Goal: Task Accomplishment & Management: Complete application form

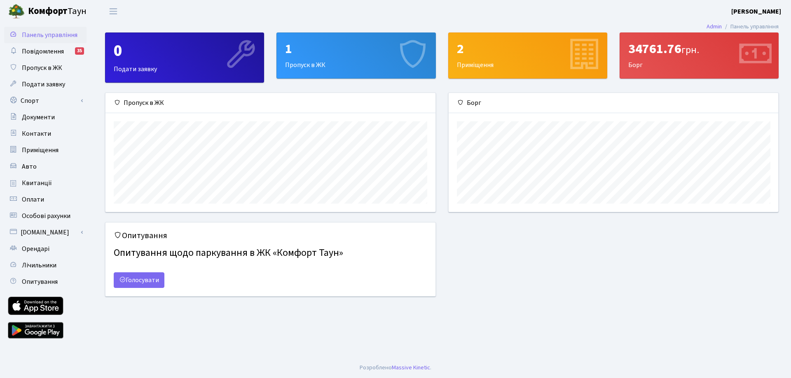
scroll to position [119, 329]
click at [314, 64] on div "1 Пропуск в ЖК" at bounding box center [356, 55] width 158 height 45
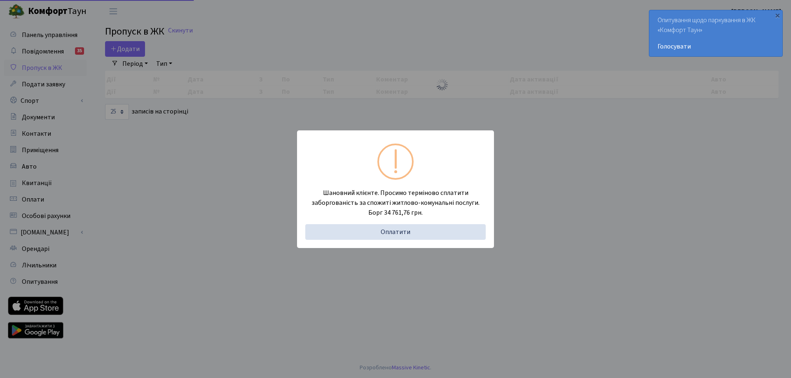
select select "25"
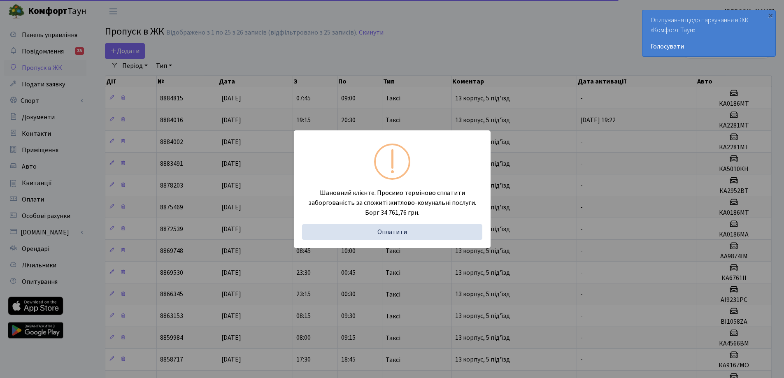
click at [388, 48] on div "Шановний клієнте. Просимо терміново сплатити заборгованість за спожиті житлово-…" at bounding box center [392, 189] width 784 height 378
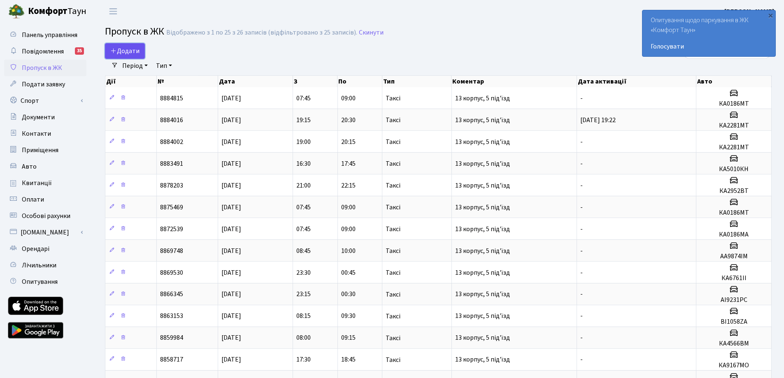
click at [139, 51] on span "Додати" at bounding box center [124, 51] width 29 height 9
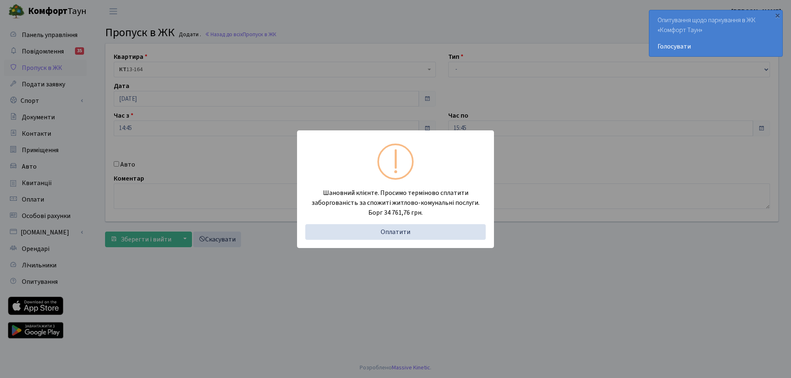
click at [264, 25] on div "Шановний клієнте. Просимо терміново сплатити заборгованість за спожиті житлово-…" at bounding box center [395, 189] width 791 height 378
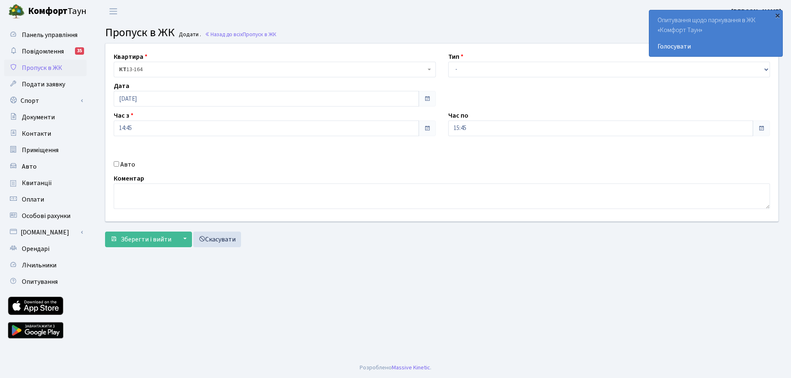
click at [777, 12] on div "×" at bounding box center [777, 15] width 8 height 8
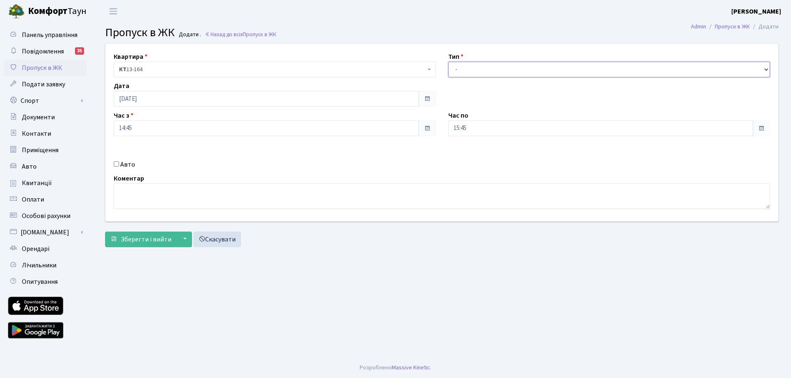
click at [475, 72] on select "- Доставка Таксі Гості Сервіс" at bounding box center [609, 70] width 322 height 16
select select "1"
click at [448, 62] on select "- Доставка Таксі Гості Сервіс" at bounding box center [609, 70] width 322 height 16
click at [124, 166] on label "Авто" at bounding box center [127, 165] width 15 height 10
click at [119, 166] on input "Авто" at bounding box center [116, 163] width 5 height 5
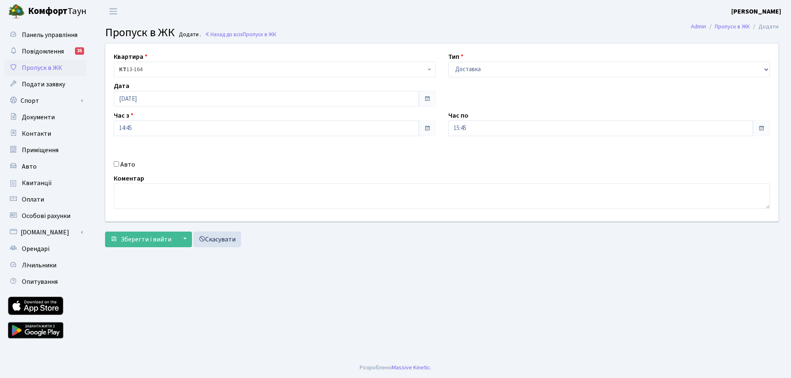
checkbox input "true"
type input "KA2011BI"
click at [126, 238] on span "Зберегти і вийти" at bounding box center [146, 239] width 51 height 9
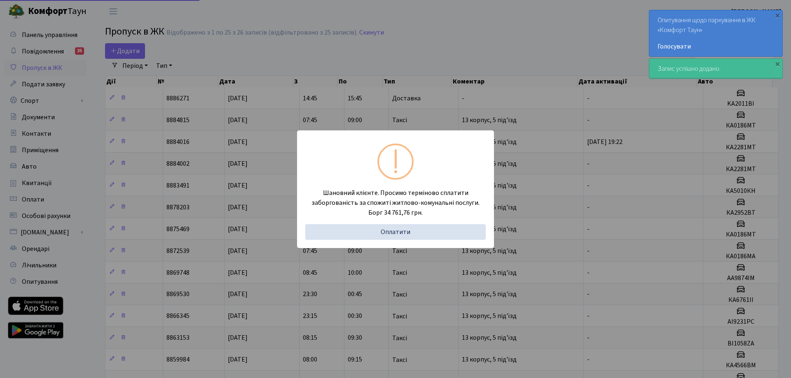
select select "25"
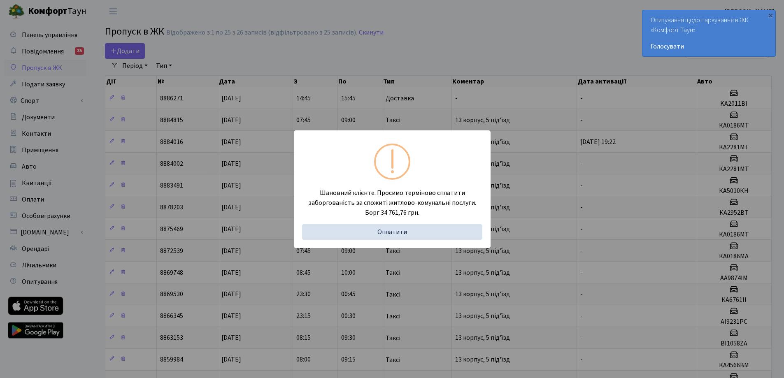
click at [550, 60] on div "Шановний клієнте. Просимо терміново сплатити заборгованість за спожиті житлово-…" at bounding box center [392, 189] width 784 height 378
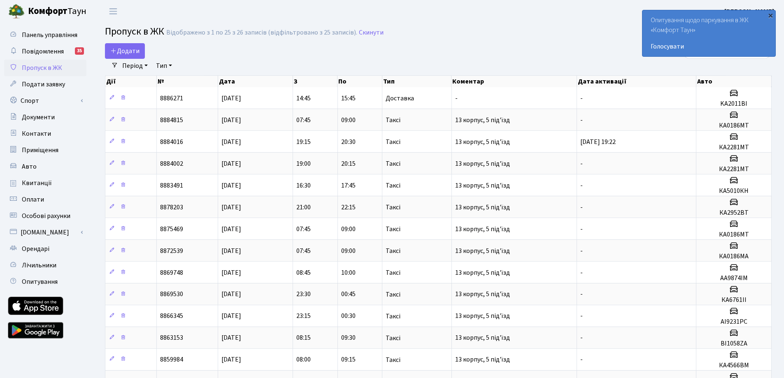
click at [772, 15] on div "×" at bounding box center [771, 15] width 8 height 8
